Goal: Information Seeking & Learning: Learn about a topic

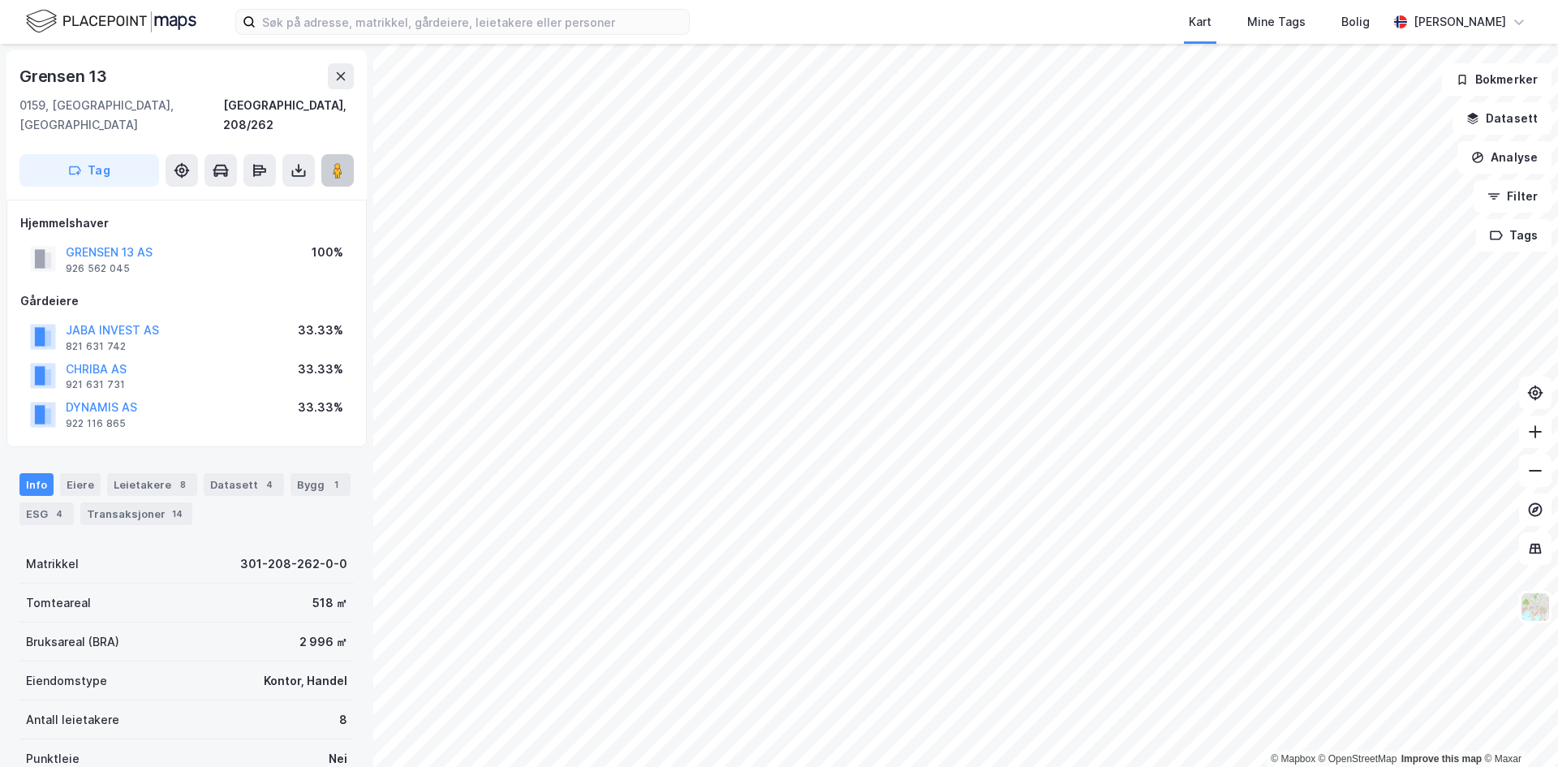
click at [330, 162] on icon at bounding box center [337, 170] width 16 height 16
click at [332, 70] on button at bounding box center [341, 76] width 26 height 26
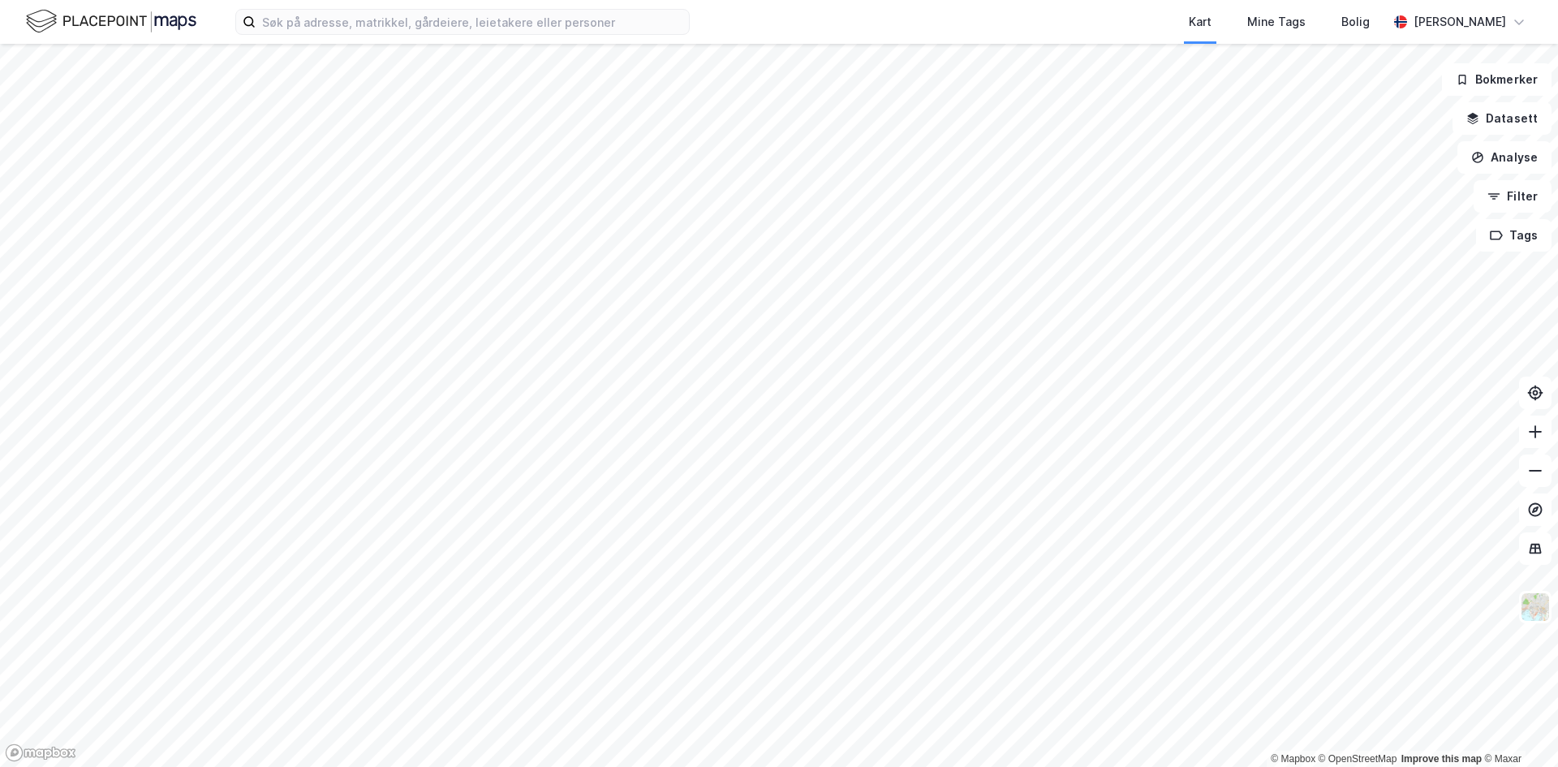
click at [338, 766] on html "Kart Mine Tags Bolig [PERSON_NAME] © Mapbox © OpenStreetMap Improve this map © …" at bounding box center [779, 383] width 1558 height 767
